Goal: Task Accomplishment & Management: Manage account settings

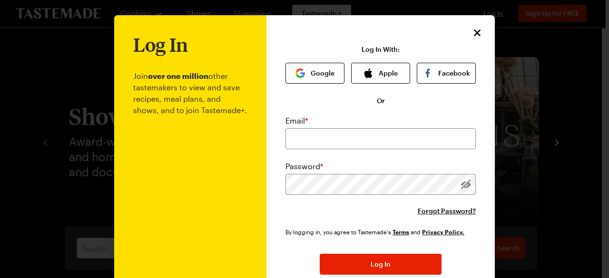
click at [325, 135] on input "email" at bounding box center [381, 138] width 190 height 21
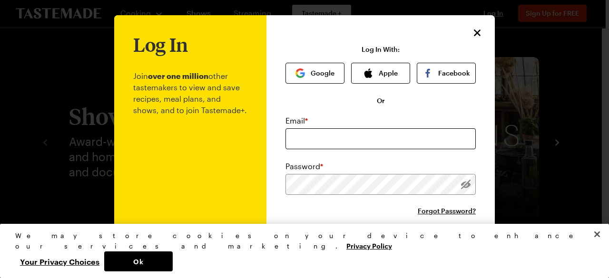
type input "[EMAIL_ADDRESS][DOMAIN_NAME]"
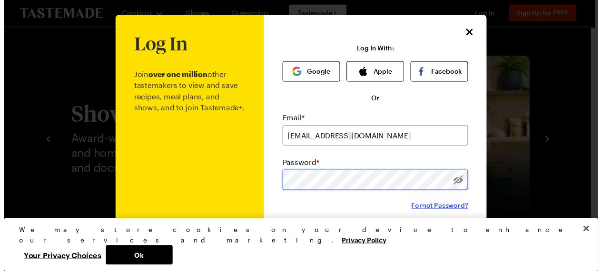
scroll to position [87, 0]
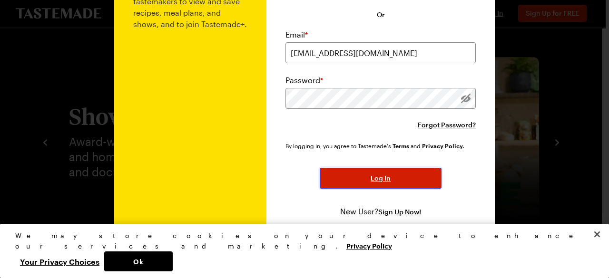
click at [408, 185] on button "Log In" at bounding box center [381, 178] width 122 height 21
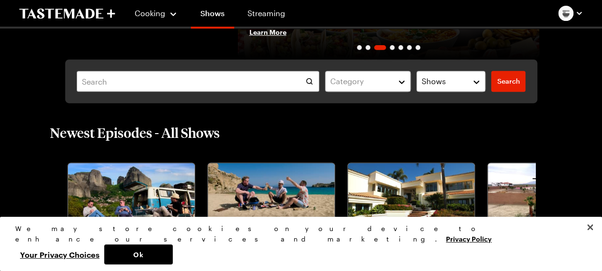
scroll to position [0, 0]
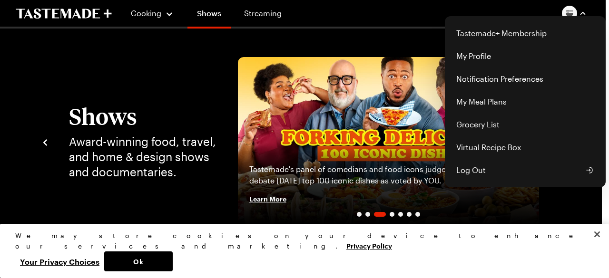
click at [569, 16] on div "Tastemade+ Membership My Profile Notification Preferences My Meal Plans Grocery…" at bounding box center [574, 13] width 25 height 15
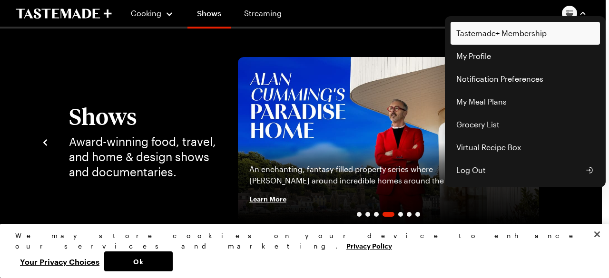
click at [500, 33] on link "Tastemade+ Membership" at bounding box center [525, 33] width 149 height 23
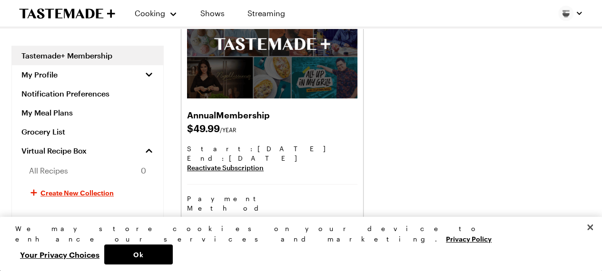
scroll to position [91, 0]
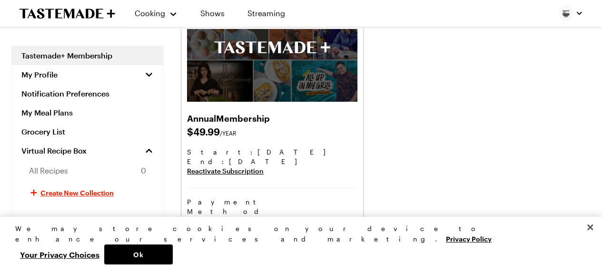
click at [54, 13] on icon "To Tastemade Home Page" at bounding box center [47, 14] width 55 height 10
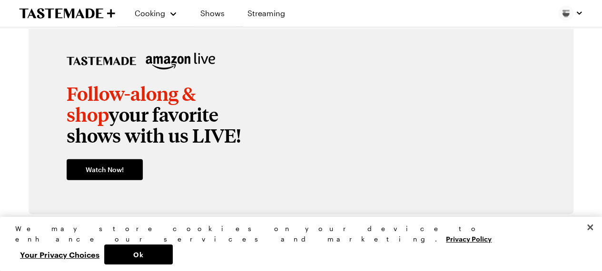
scroll to position [1093, 0]
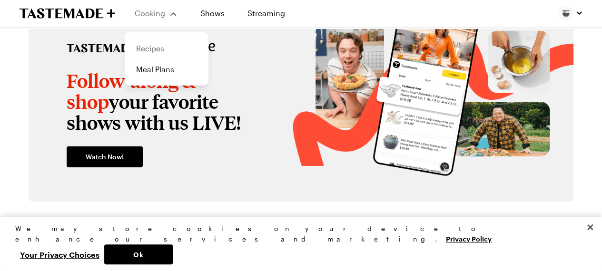
click at [164, 48] on link "Recipes" at bounding box center [166, 48] width 72 height 21
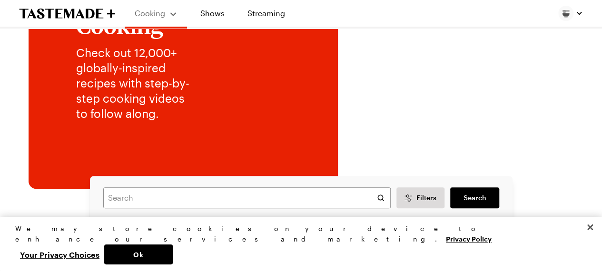
scroll to position [0, 2]
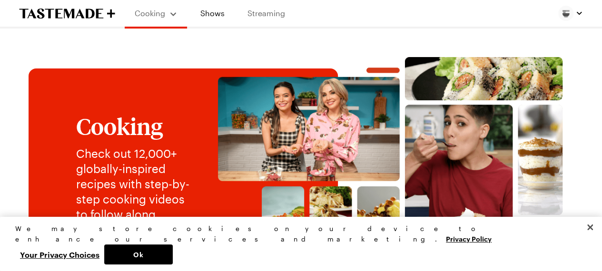
click at [246, 14] on link "Streaming" at bounding box center [266, 13] width 57 height 27
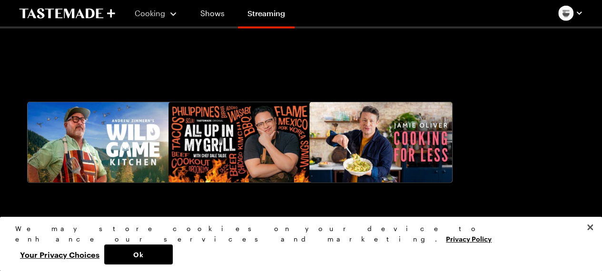
scroll to position [1228, 0]
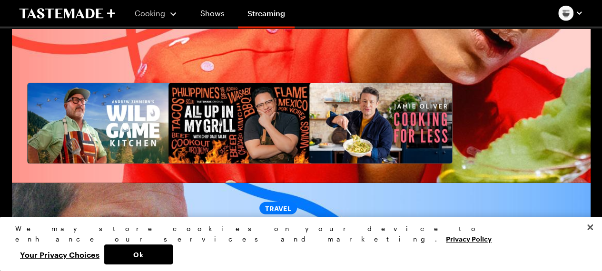
click at [57, 10] on icon "To Tastemade Home Page" at bounding box center [67, 13] width 96 height 11
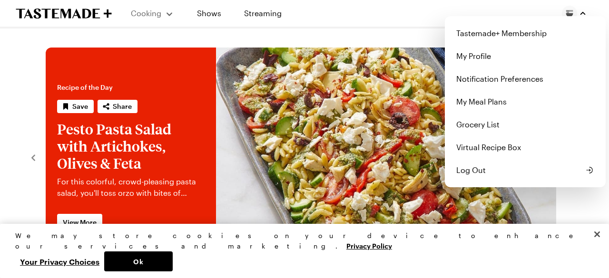
click at [566, 14] on img "button" at bounding box center [569, 13] width 15 height 15
click at [505, 59] on link "My Profile" at bounding box center [525, 56] width 149 height 23
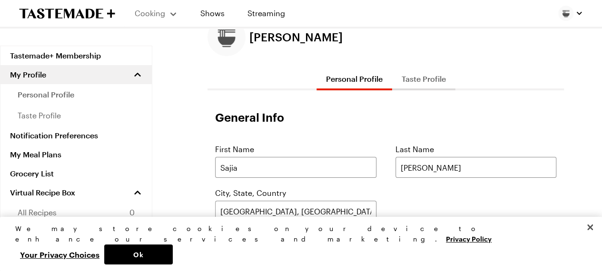
scroll to position [36, 0]
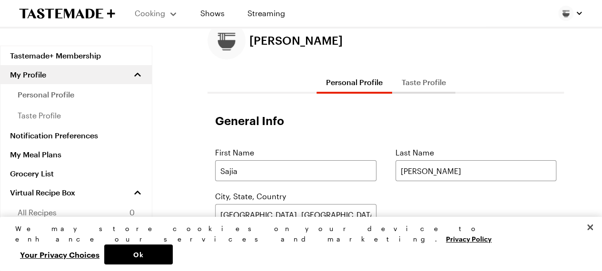
click at [430, 93] on button "Taste Profile" at bounding box center [423, 82] width 63 height 23
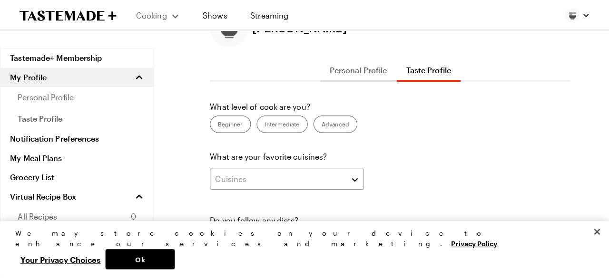
scroll to position [62, 0]
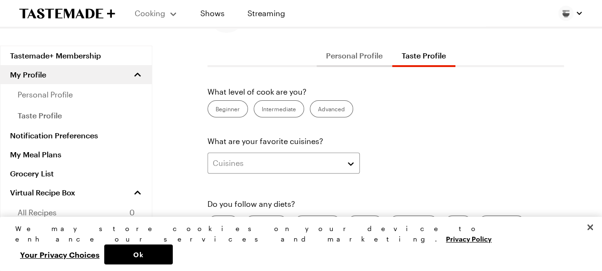
click at [239, 111] on label "Beginner" at bounding box center [227, 108] width 40 height 17
click at [216, 110] on input "Beginner" at bounding box center [216, 110] width 0 height 0
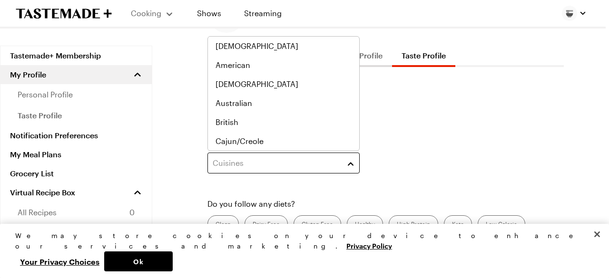
click at [254, 160] on div "Cuisines" at bounding box center [277, 163] width 128 height 11
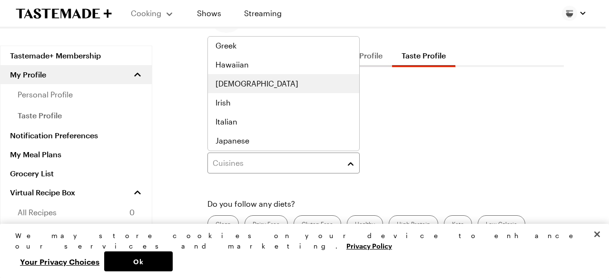
click at [262, 82] on div "[DEMOGRAPHIC_DATA]" at bounding box center [284, 83] width 136 height 11
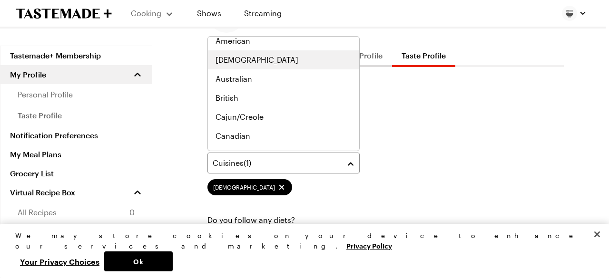
scroll to position [45, 0]
click at [247, 63] on div "[DEMOGRAPHIC_DATA]" at bounding box center [284, 58] width 136 height 11
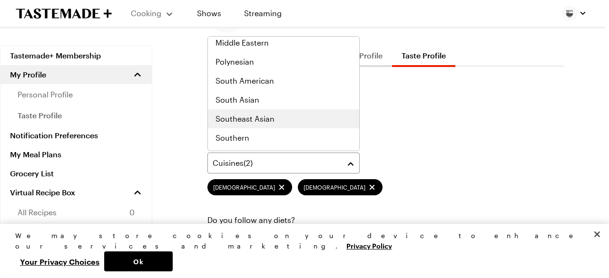
scroll to position [495, 0]
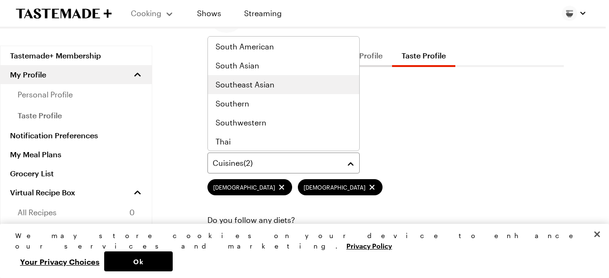
click at [255, 85] on span "Southeast Asian" at bounding box center [245, 84] width 59 height 11
click at [236, 80] on span "South Asian" at bounding box center [238, 84] width 44 height 11
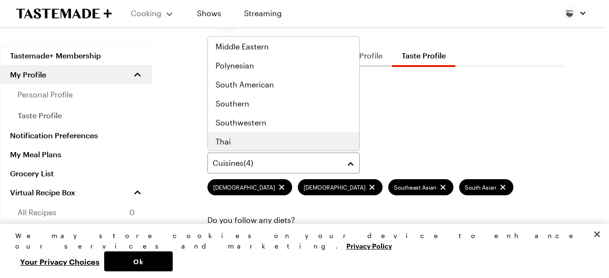
click at [233, 139] on div "Thai" at bounding box center [284, 141] width 136 height 11
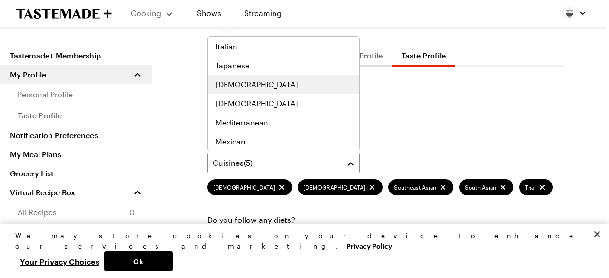
scroll to position [413, 0]
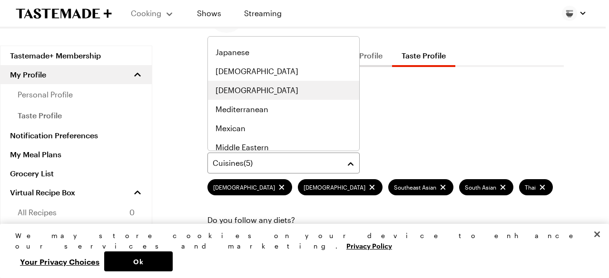
click at [232, 96] on div "[DEMOGRAPHIC_DATA]" at bounding box center [283, 90] width 151 height 19
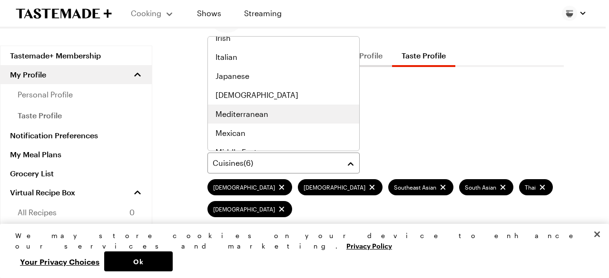
scroll to position [408, 0]
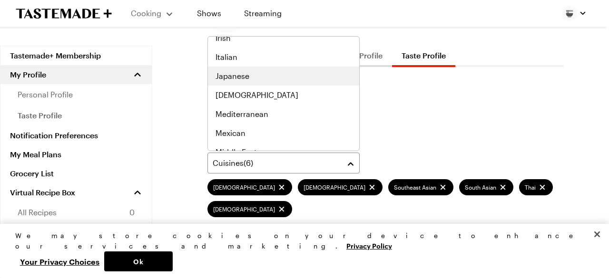
click at [231, 81] on span "Japanese" at bounding box center [233, 75] width 34 height 11
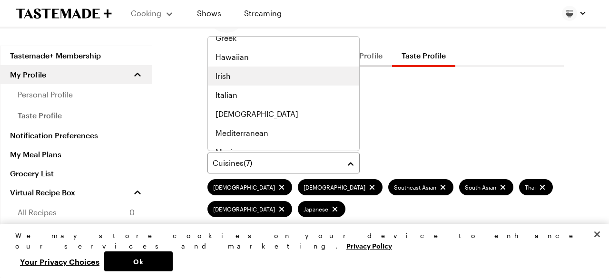
scroll to position [392, 0]
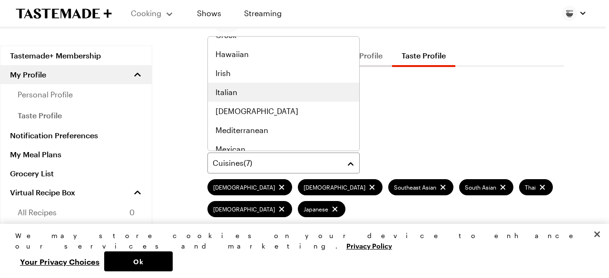
click at [232, 92] on span "Italian" at bounding box center [227, 92] width 22 height 11
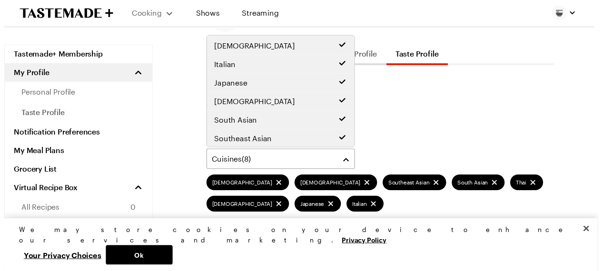
scroll to position [0, 0]
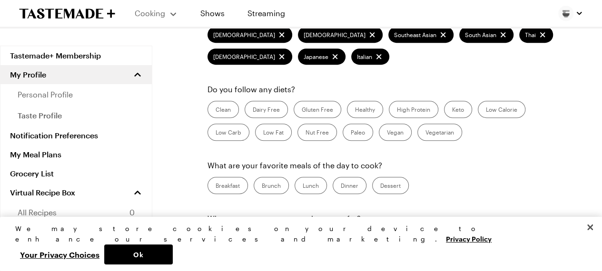
scroll to position [216, 0]
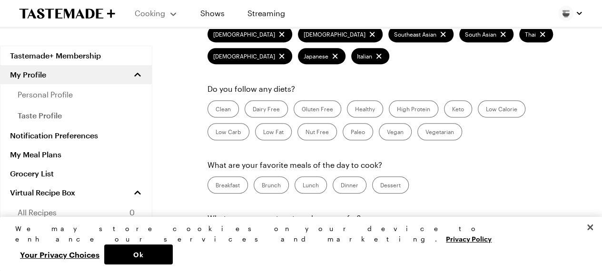
click at [366, 109] on label "Healthy" at bounding box center [365, 108] width 36 height 17
click at [355, 110] on input "Healthy" at bounding box center [355, 110] width 0 height 0
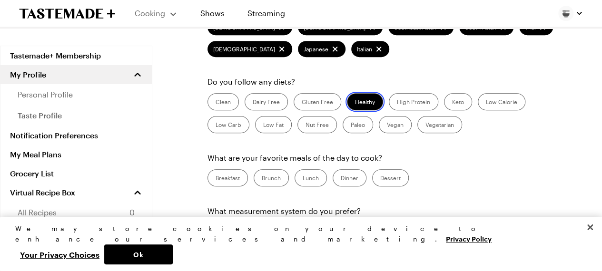
scroll to position [248, 0]
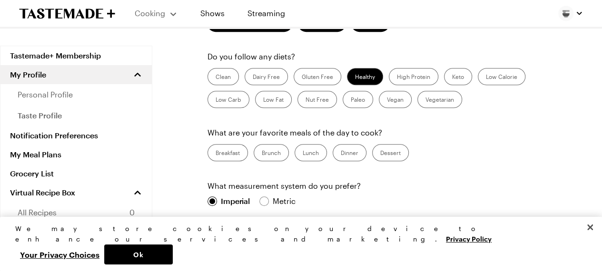
click at [377, 157] on label "Dessert" at bounding box center [390, 152] width 37 height 17
click at [380, 154] on input "Dessert" at bounding box center [380, 154] width 0 height 0
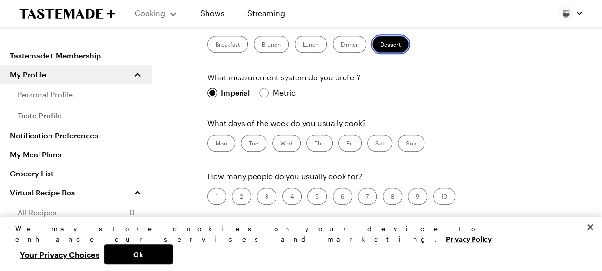
scroll to position [357, 0]
click at [227, 147] on label "Mon" at bounding box center [221, 142] width 28 height 17
click at [216, 144] on input "Mon" at bounding box center [216, 144] width 0 height 0
click at [257, 137] on label "Tue" at bounding box center [254, 142] width 26 height 17
click at [249, 144] on input "Tue" at bounding box center [249, 144] width 0 height 0
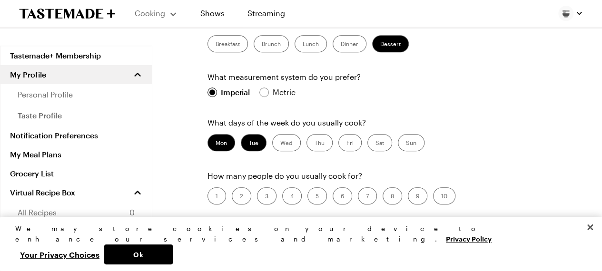
click at [297, 140] on label "Wed" at bounding box center [286, 142] width 29 height 17
click at [280, 144] on input "Wed" at bounding box center [280, 144] width 0 height 0
click at [322, 138] on label "Thu" at bounding box center [319, 142] width 26 height 17
click at [315, 144] on input "Thu" at bounding box center [315, 144] width 0 height 0
click at [340, 138] on label "Fri" at bounding box center [349, 142] width 23 height 17
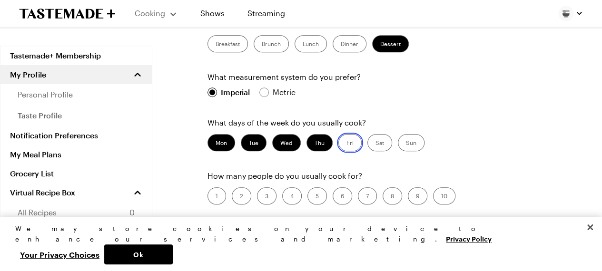
click at [346, 144] on input "Fri" at bounding box center [346, 144] width 0 height 0
click at [388, 139] on label "Sat" at bounding box center [379, 142] width 25 height 17
click at [375, 144] on input "Sat" at bounding box center [375, 144] width 0 height 0
click at [406, 140] on label "Sun" at bounding box center [411, 142] width 27 height 17
click at [406, 144] on input "Sun" at bounding box center [406, 144] width 0 height 0
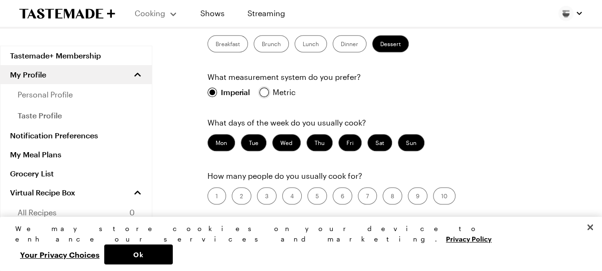
click at [268, 92] on div at bounding box center [264, 93] width 10 height 10
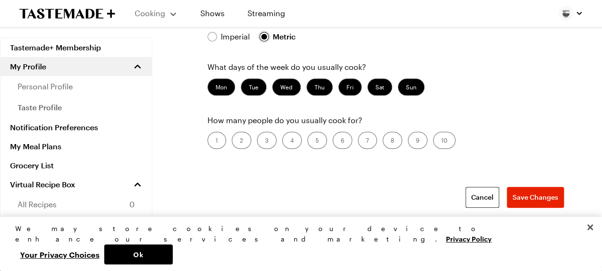
scroll to position [412, 0]
click at [235, 138] on label "2" at bounding box center [242, 140] width 20 height 17
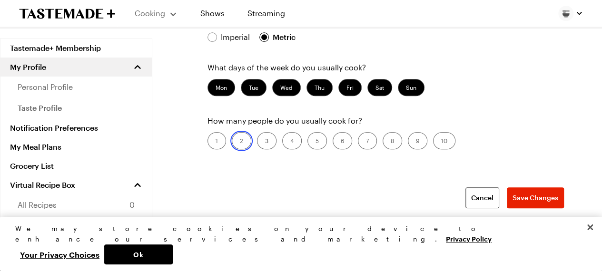
click at [240, 142] on input "2" at bounding box center [240, 142] width 0 height 0
click at [291, 143] on label "4" at bounding box center [292, 140] width 20 height 17
click at [290, 142] on input "4" at bounding box center [290, 142] width 0 height 0
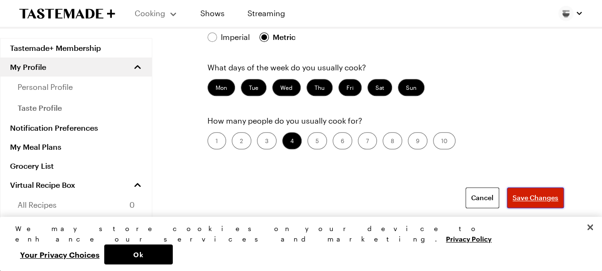
click at [528, 201] on button "Save Changes" at bounding box center [535, 198] width 57 height 21
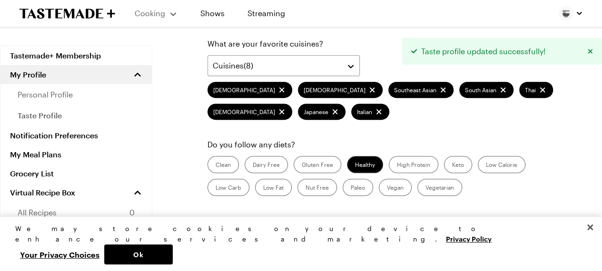
scroll to position [0, 0]
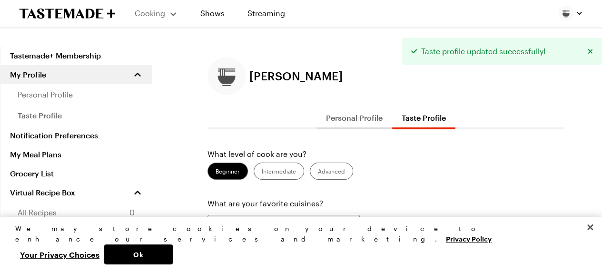
click at [338, 121] on button "Personal Profile" at bounding box center [354, 118] width 76 height 23
